Goal: Navigation & Orientation: Find specific page/section

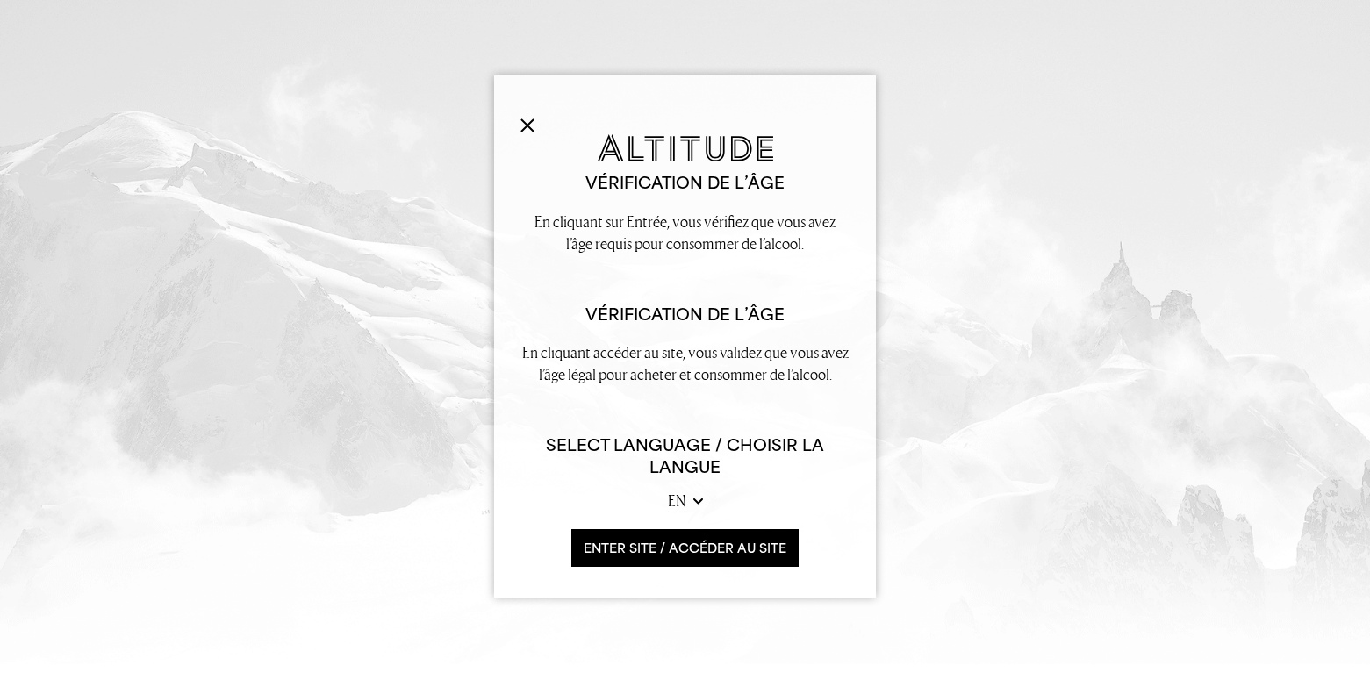
click at [688, 503] on select "en Fr" at bounding box center [685, 501] width 35 height 22
select select "fr"
click at [668, 490] on select "en Fr" at bounding box center [685, 501] width 35 height 22
click at [684, 549] on button "ENTER SITE / accéder au site" at bounding box center [684, 548] width 227 height 38
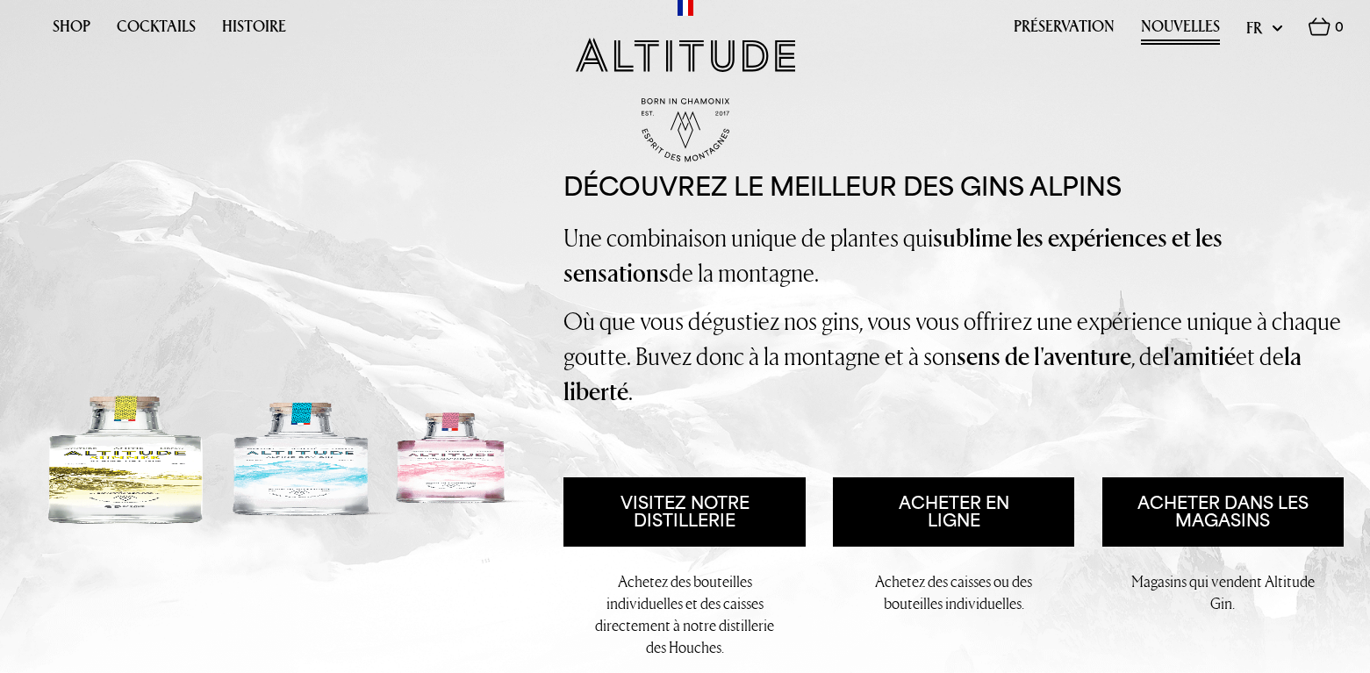
click at [1168, 19] on link "Nouvelles" at bounding box center [1180, 31] width 79 height 27
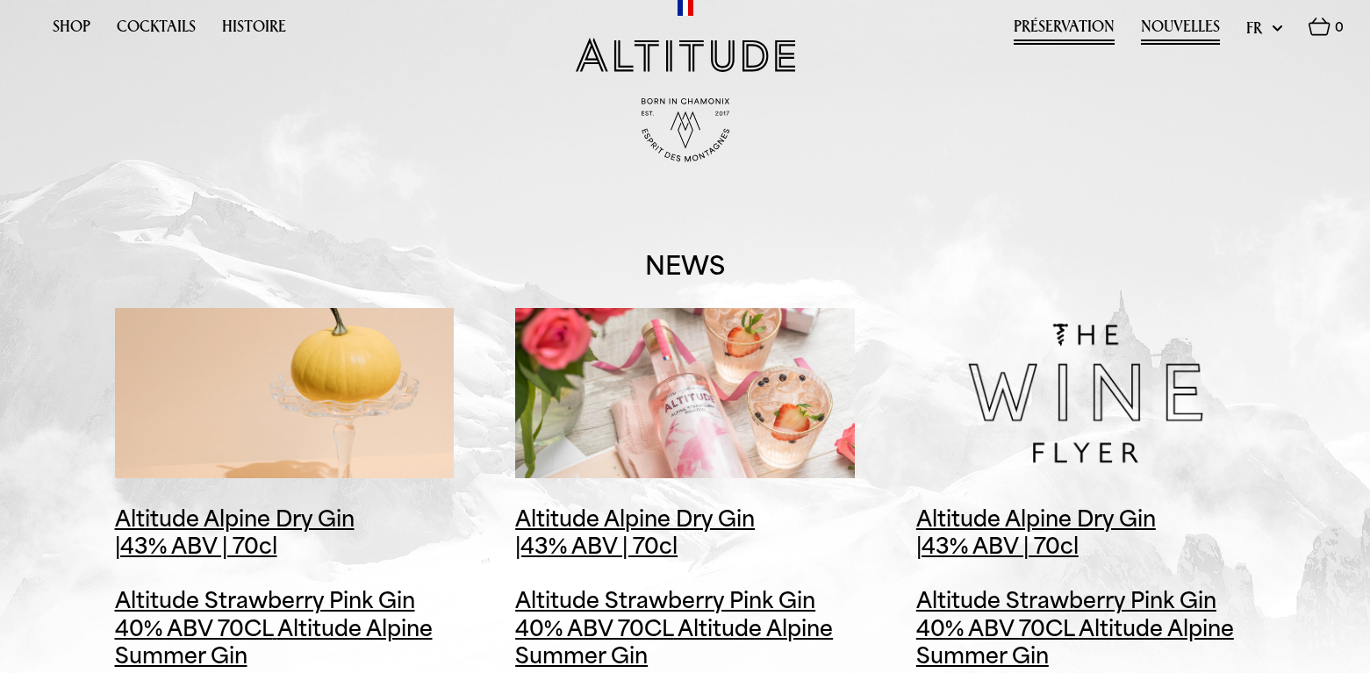
click at [1090, 30] on link "Préservation" at bounding box center [1064, 31] width 101 height 27
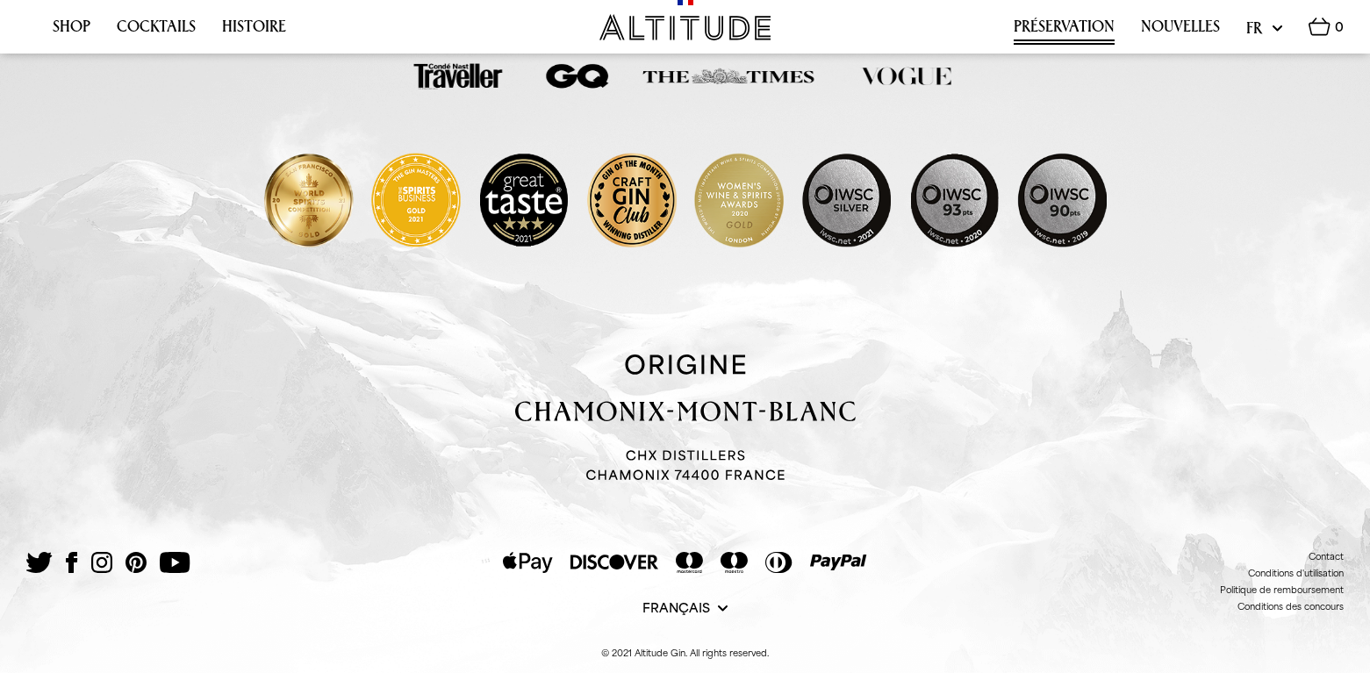
scroll to position [1352, 0]
